Goal: Navigation & Orientation: Find specific page/section

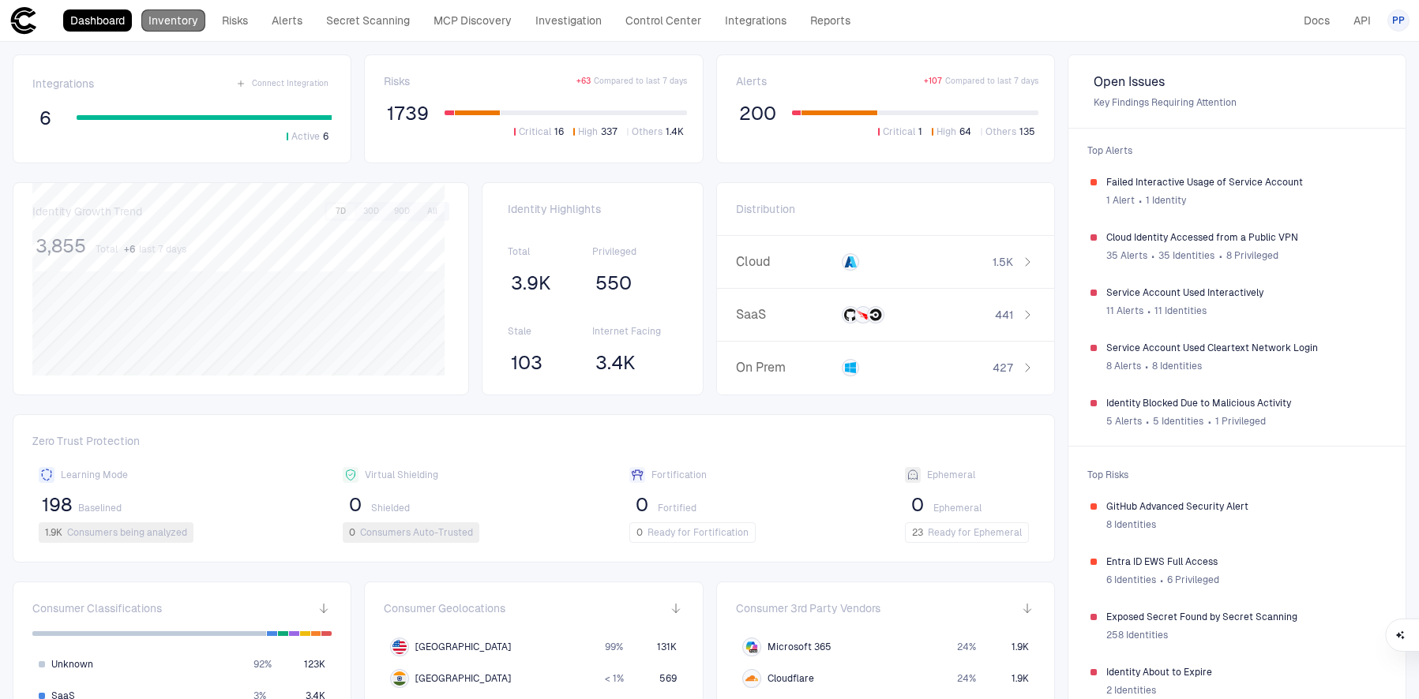
click at [188, 21] on link "Inventory" at bounding box center [173, 20] width 64 height 22
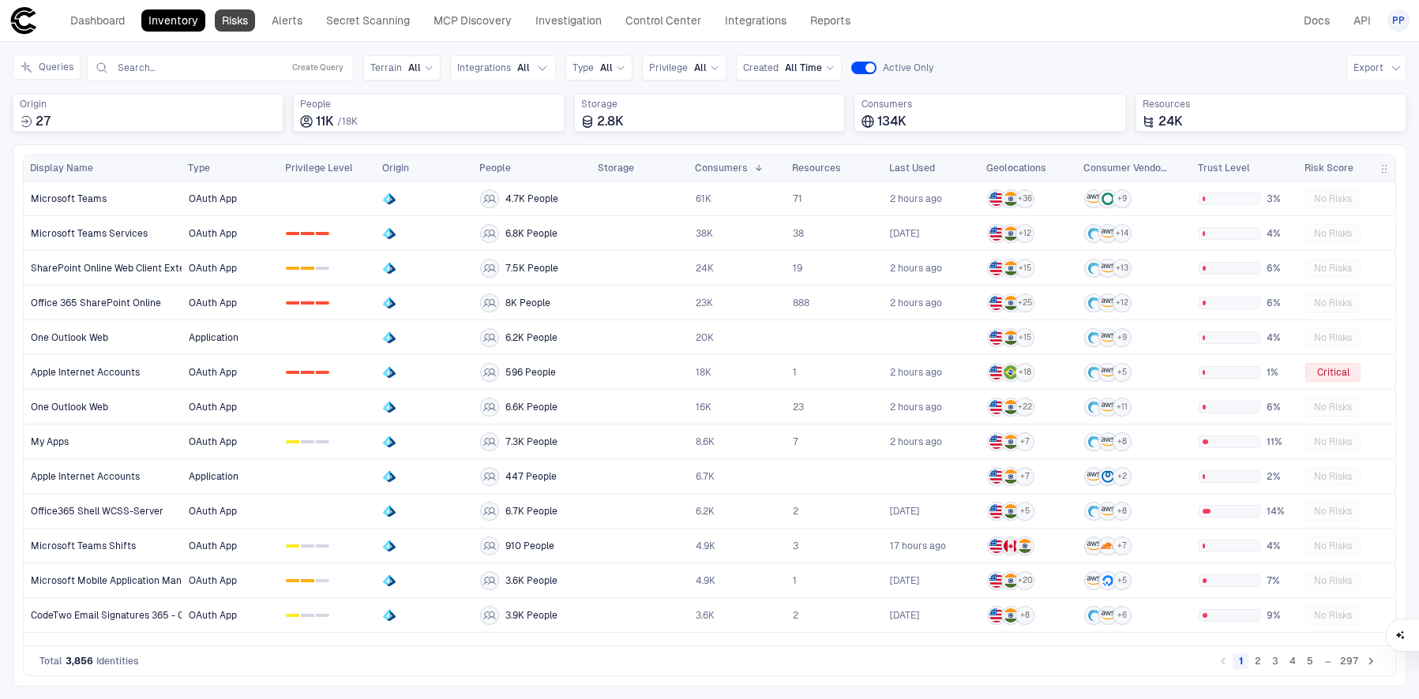
click at [238, 21] on link "Risks" at bounding box center [235, 20] width 40 height 22
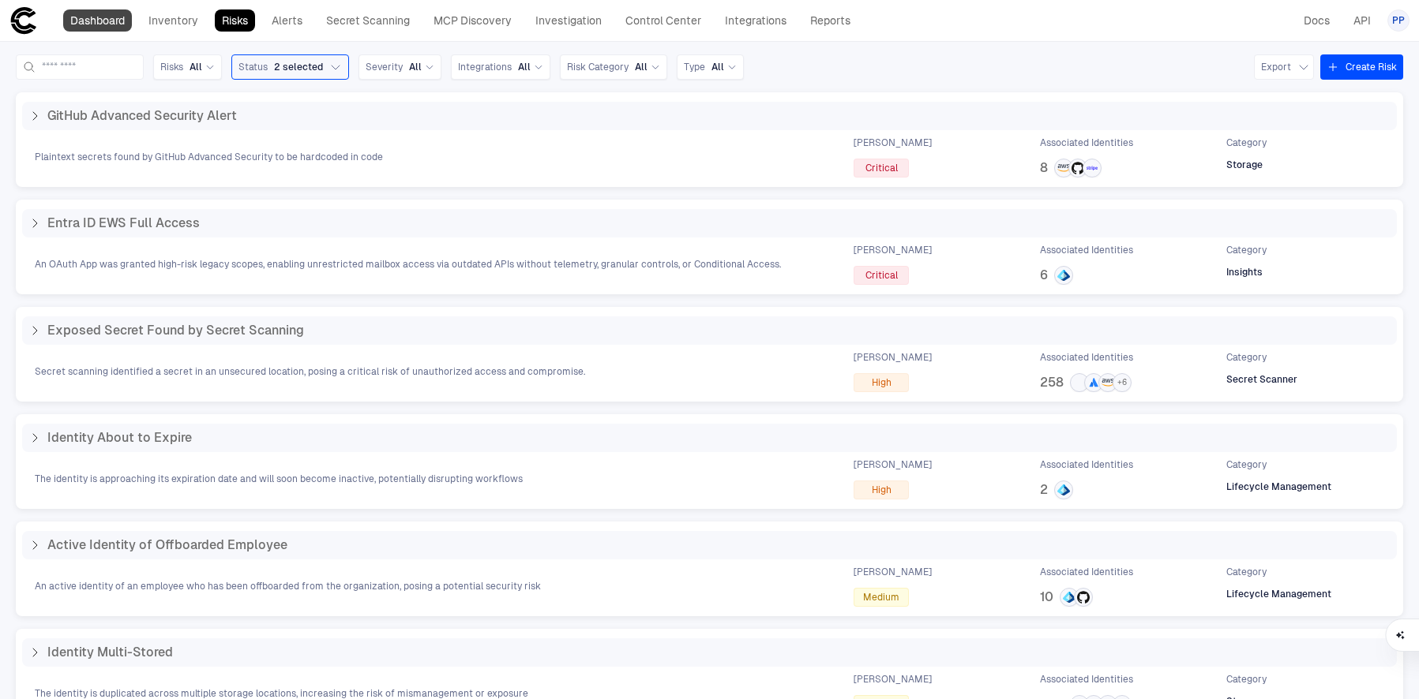
click at [111, 24] on link "Dashboard" at bounding box center [97, 20] width 69 height 22
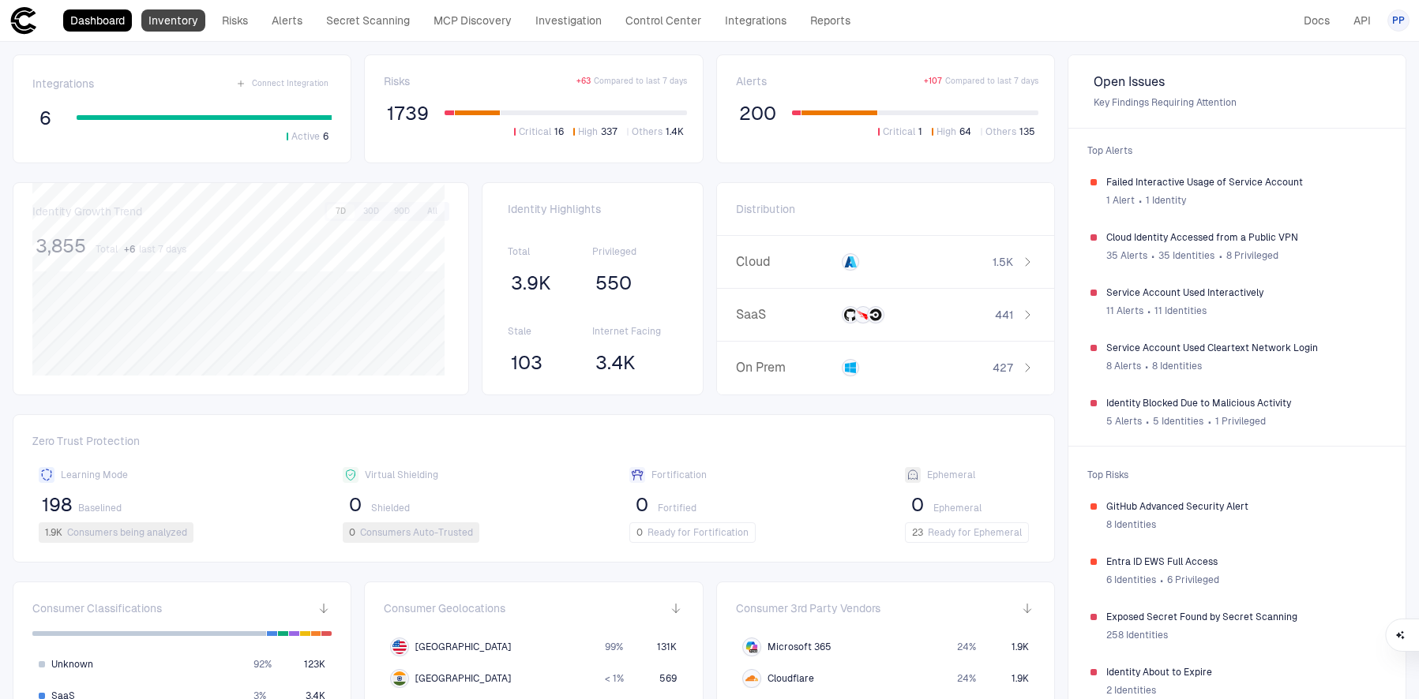
click at [184, 24] on link "Inventory" at bounding box center [173, 20] width 64 height 22
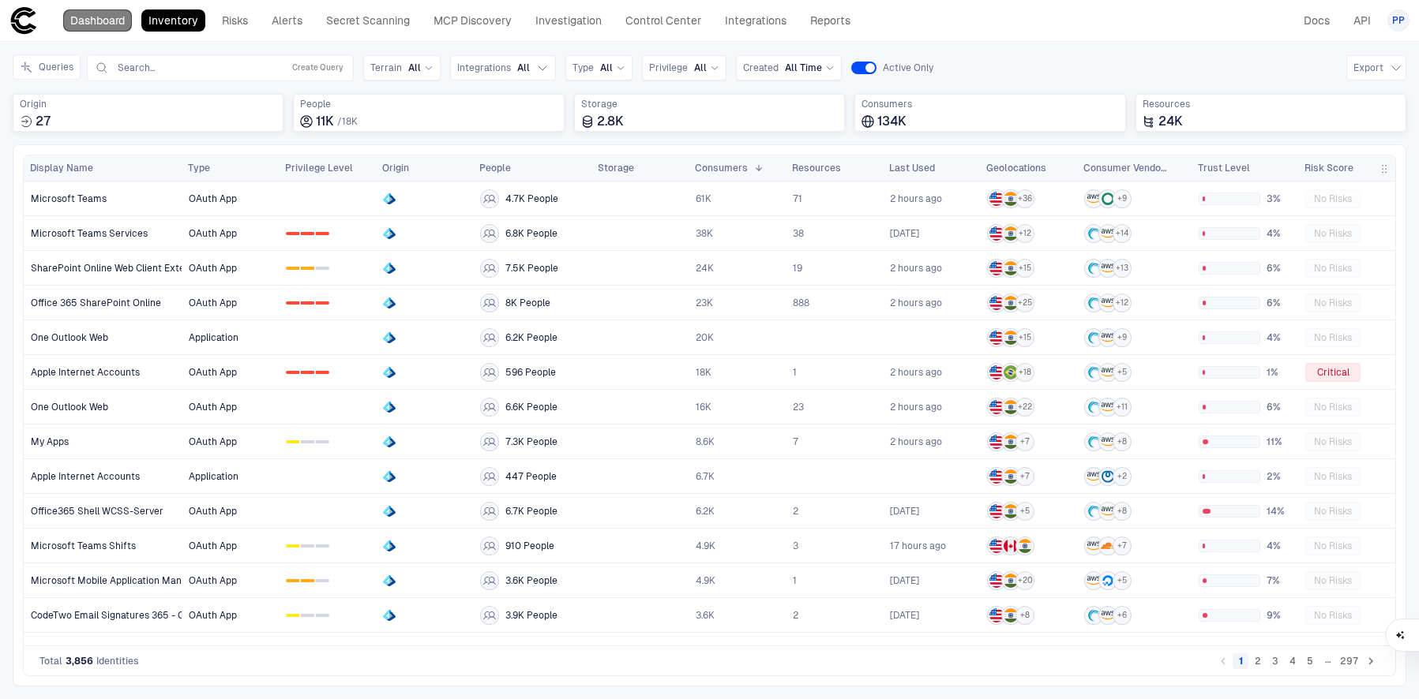
click at [107, 14] on link "Dashboard" at bounding box center [97, 20] width 69 height 22
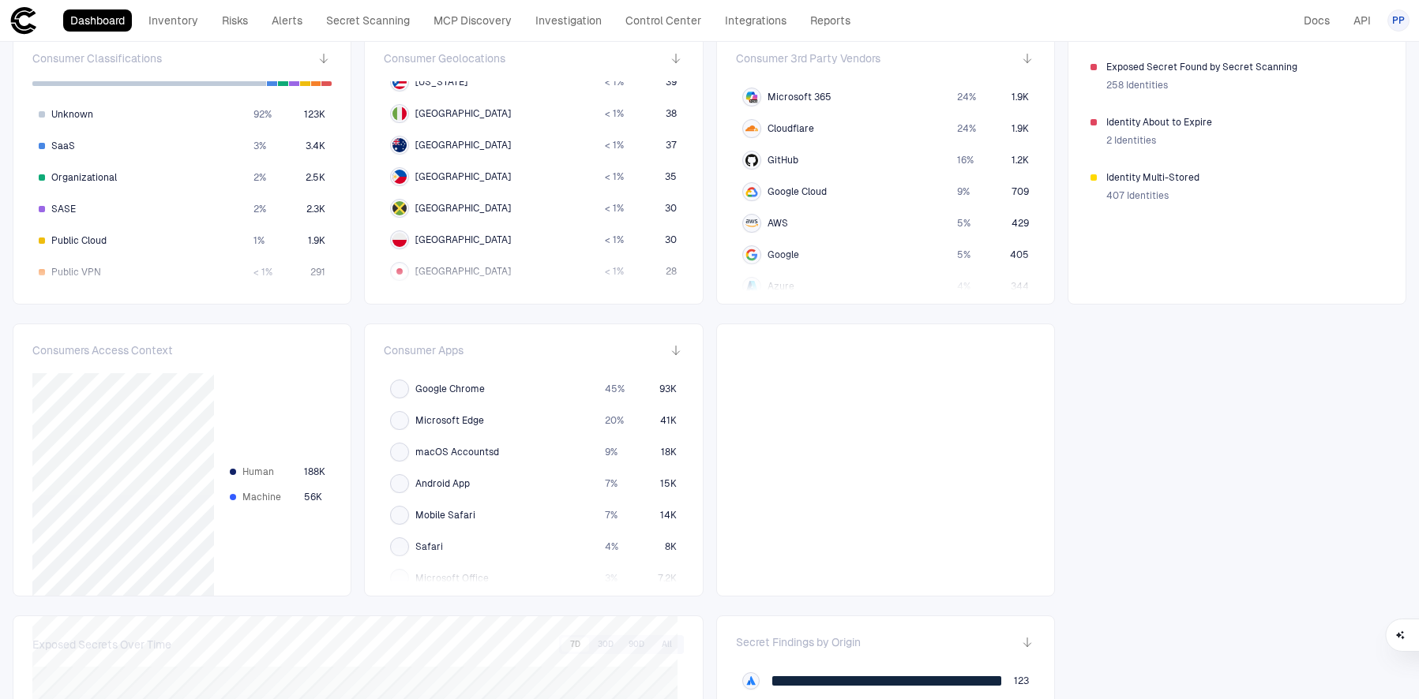
scroll to position [268, 0]
click at [433, 148] on span "[GEOGRAPHIC_DATA]" at bounding box center [463, 144] width 96 height 13
